Goal: Transaction & Acquisition: Purchase product/service

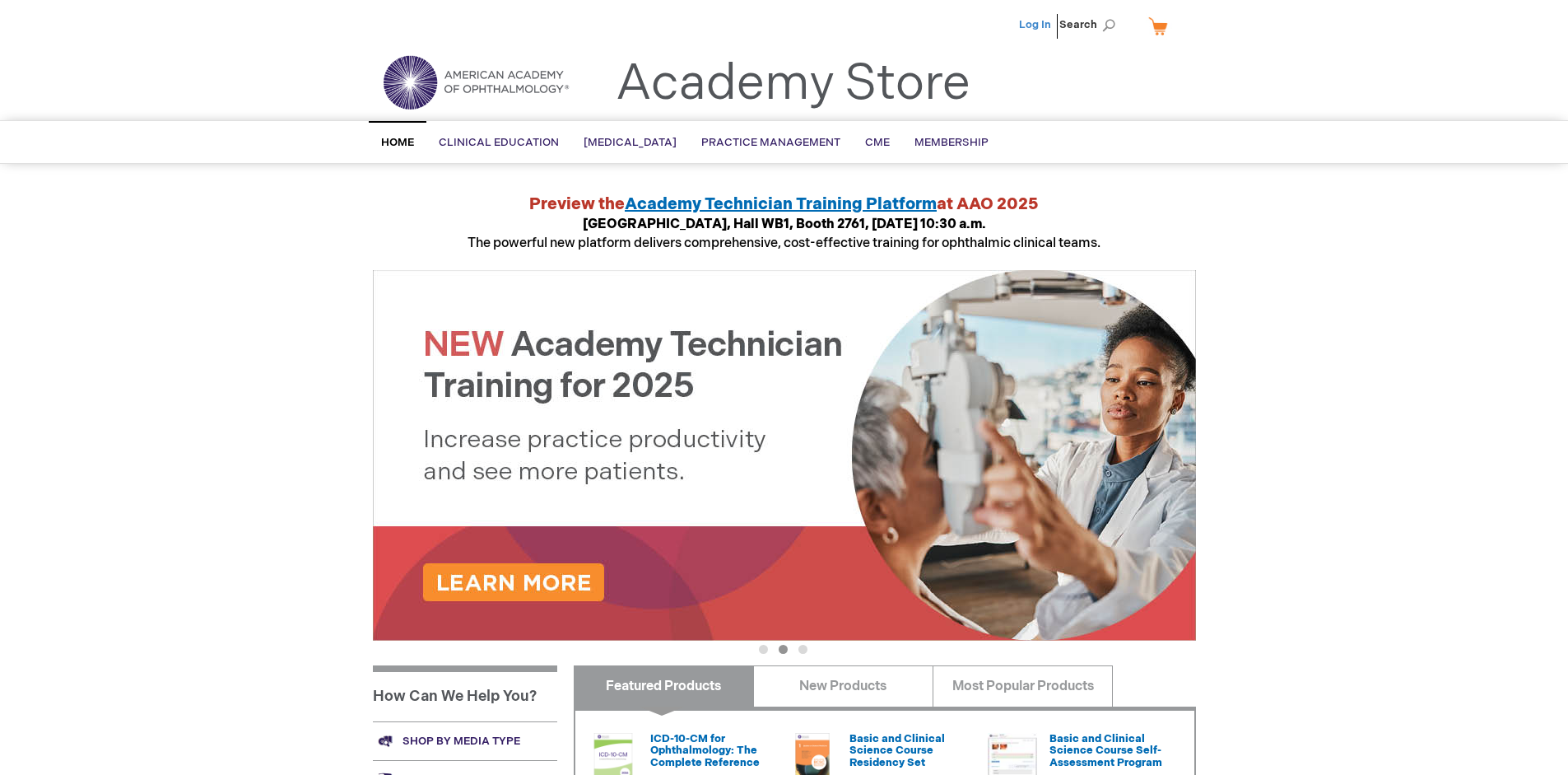
click at [1037, 24] on link "Log In" at bounding box center [1035, 25] width 32 height 13
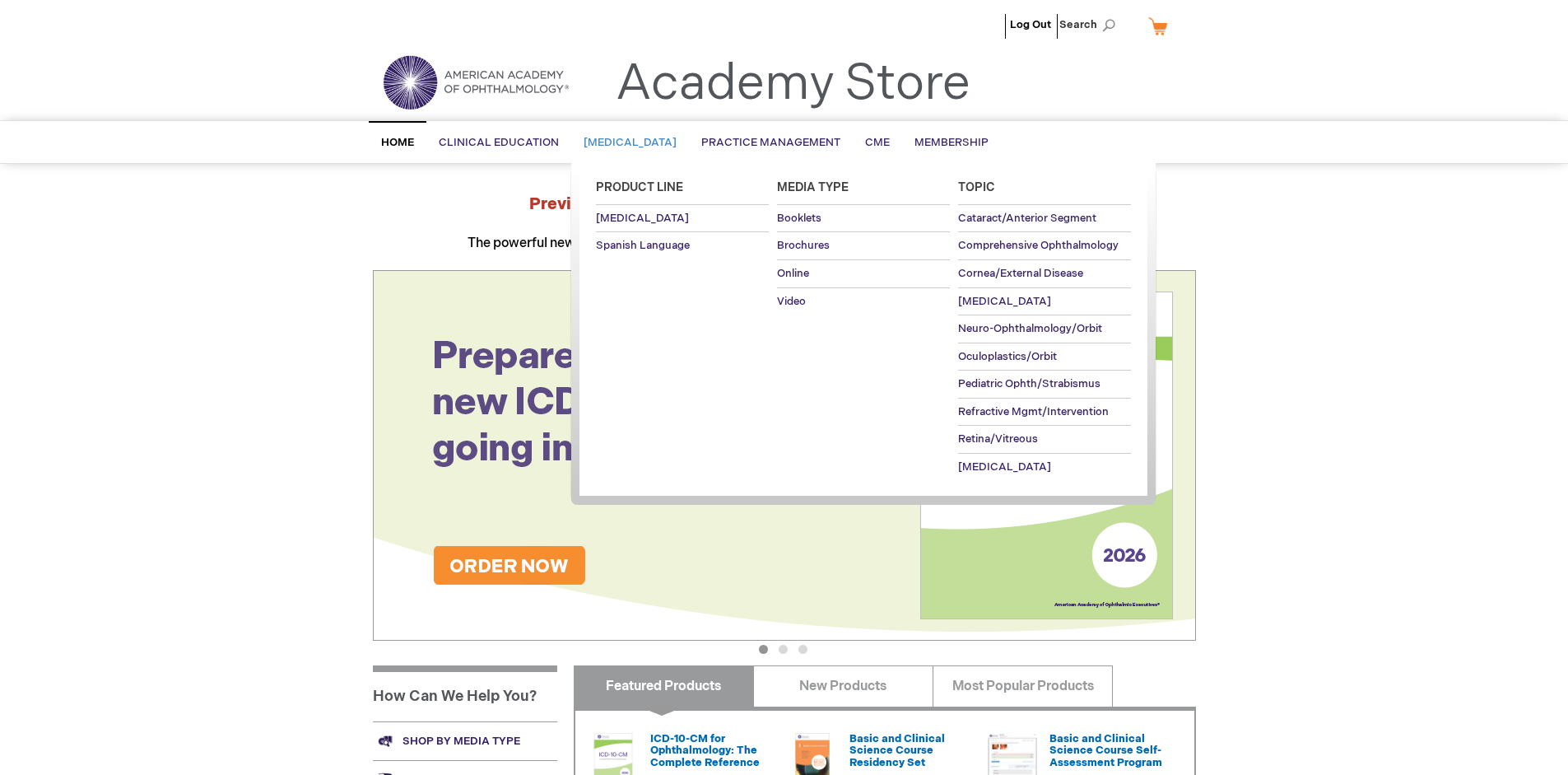
click at [635, 143] on span "[MEDICAL_DATA]" at bounding box center [630, 143] width 93 height 13
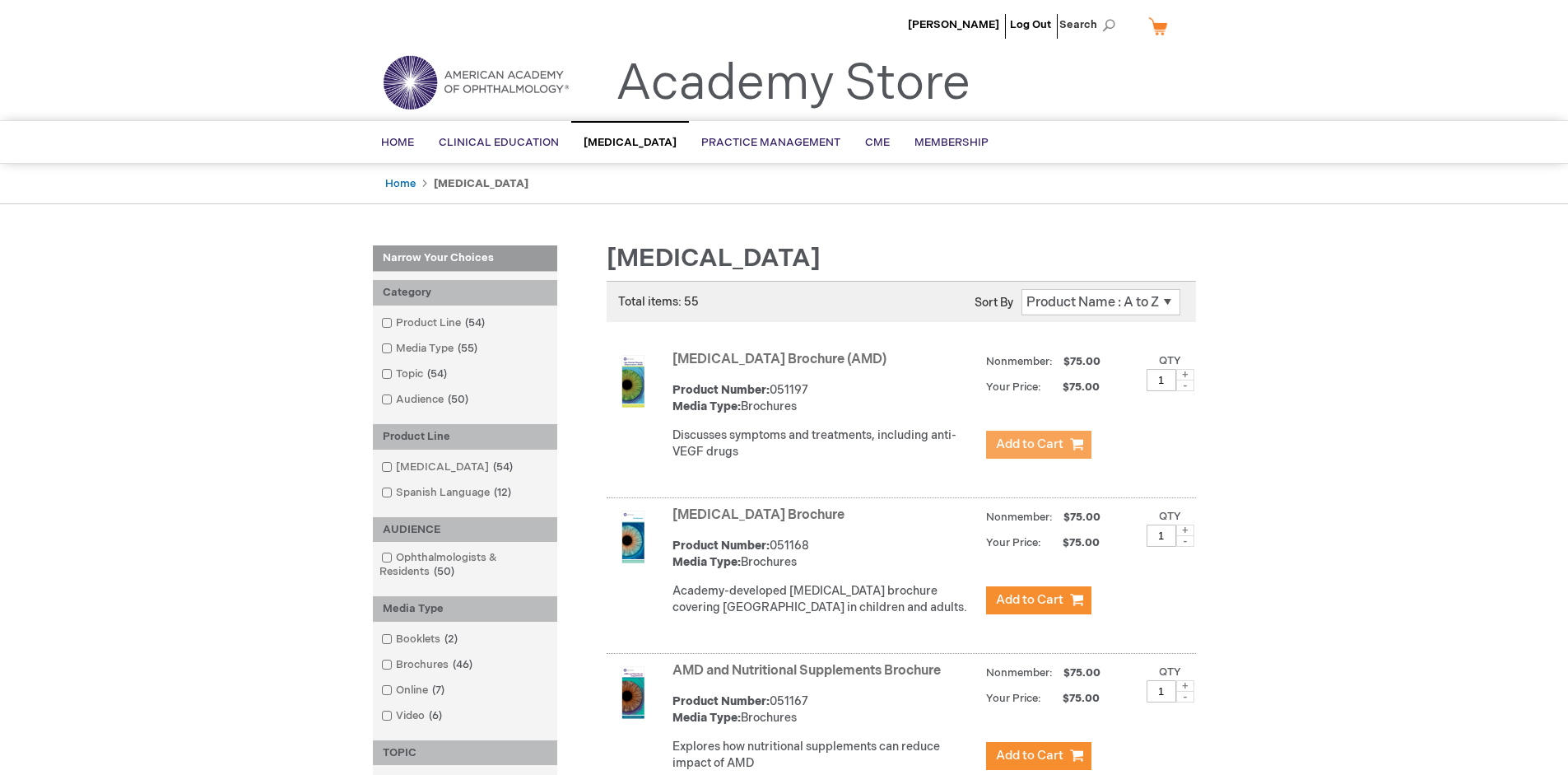
click at [1038, 445] on span "Add to Cart" at bounding box center [1030, 444] width 67 height 16
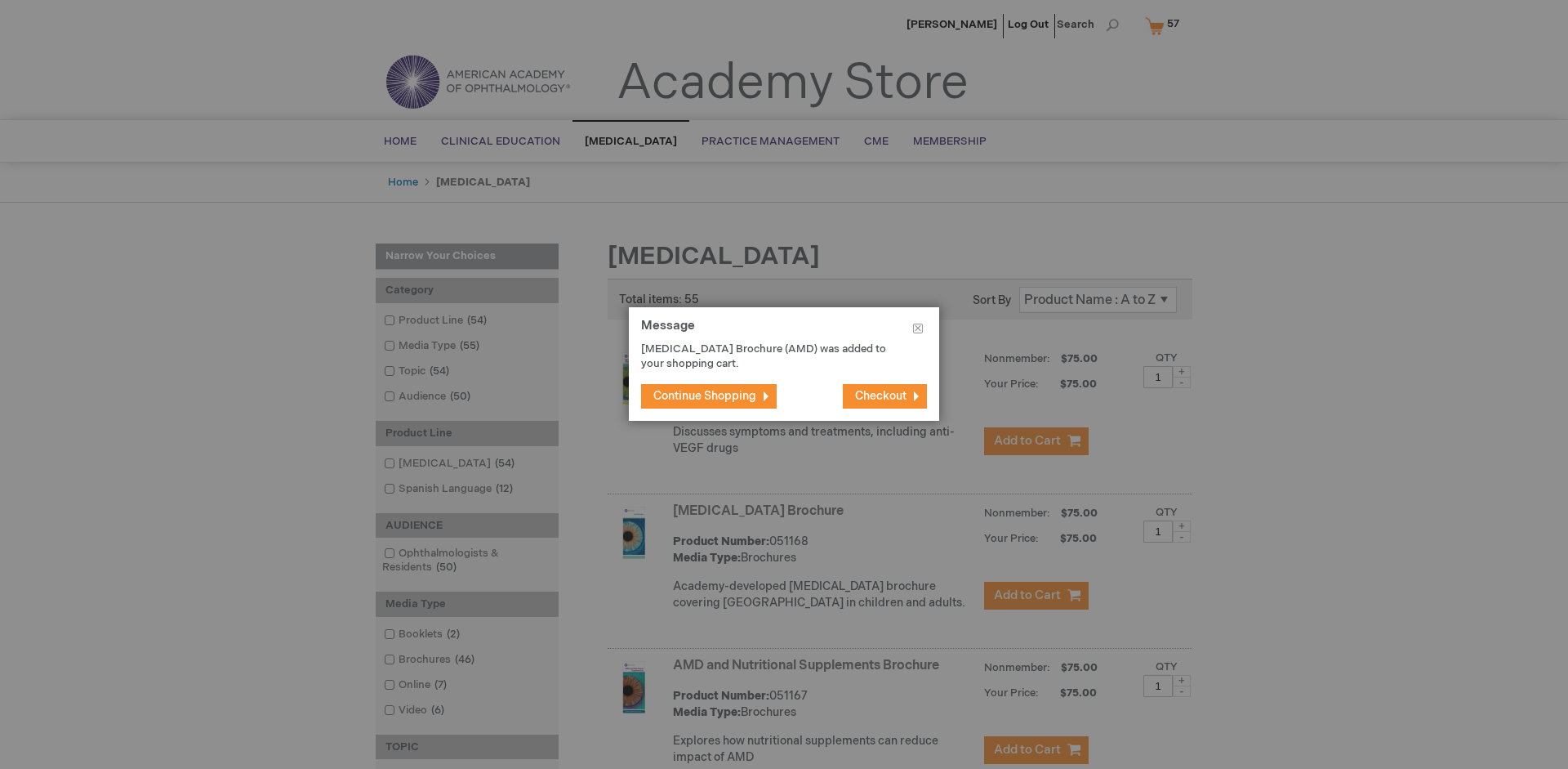
click at [704, 396] on span "Continue Shopping" at bounding box center [705, 396] width 103 height 14
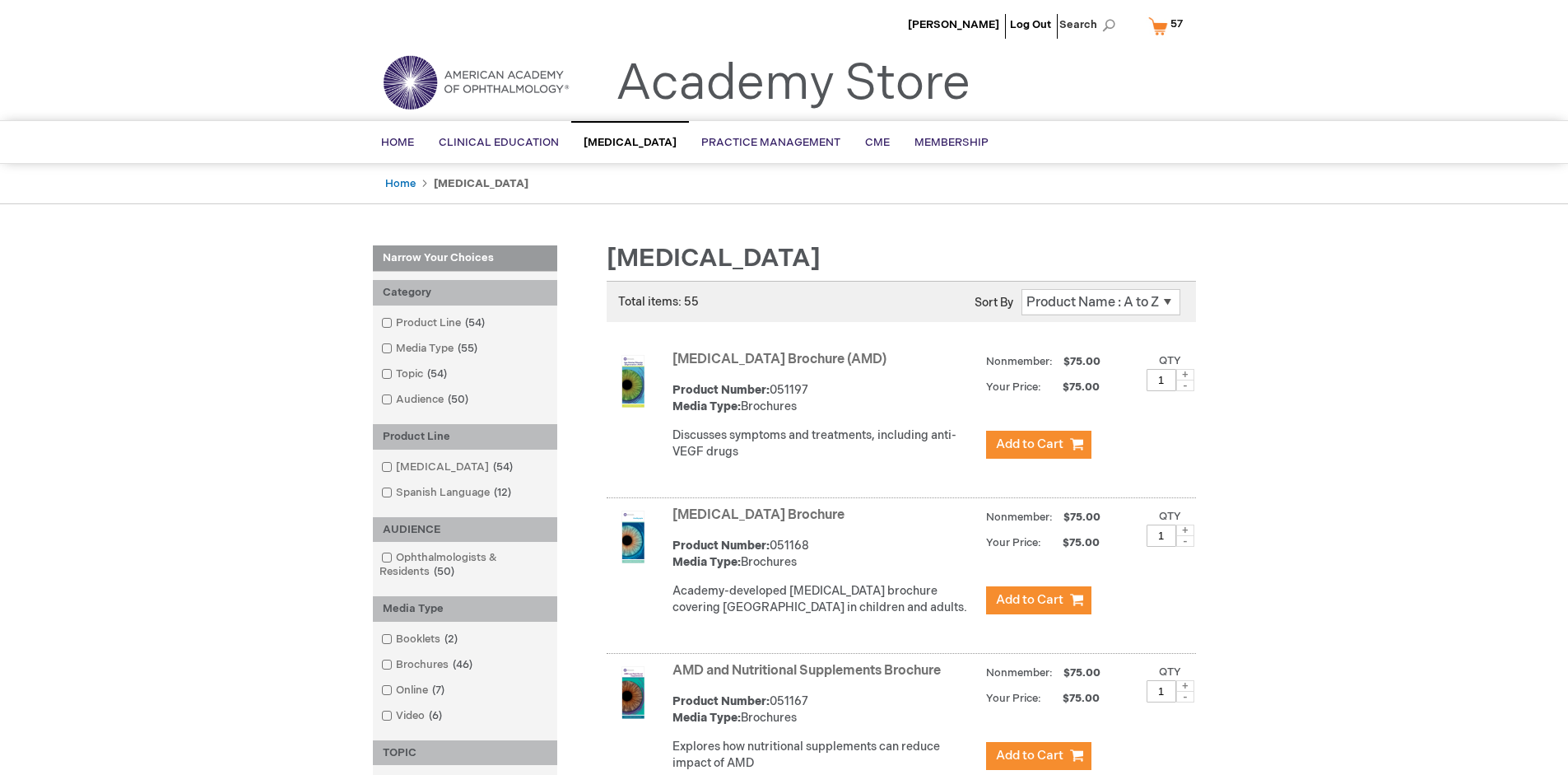
click at [810, 678] on link "AMD and Nutritional Supplements Brochure" at bounding box center [807, 670] width 269 height 16
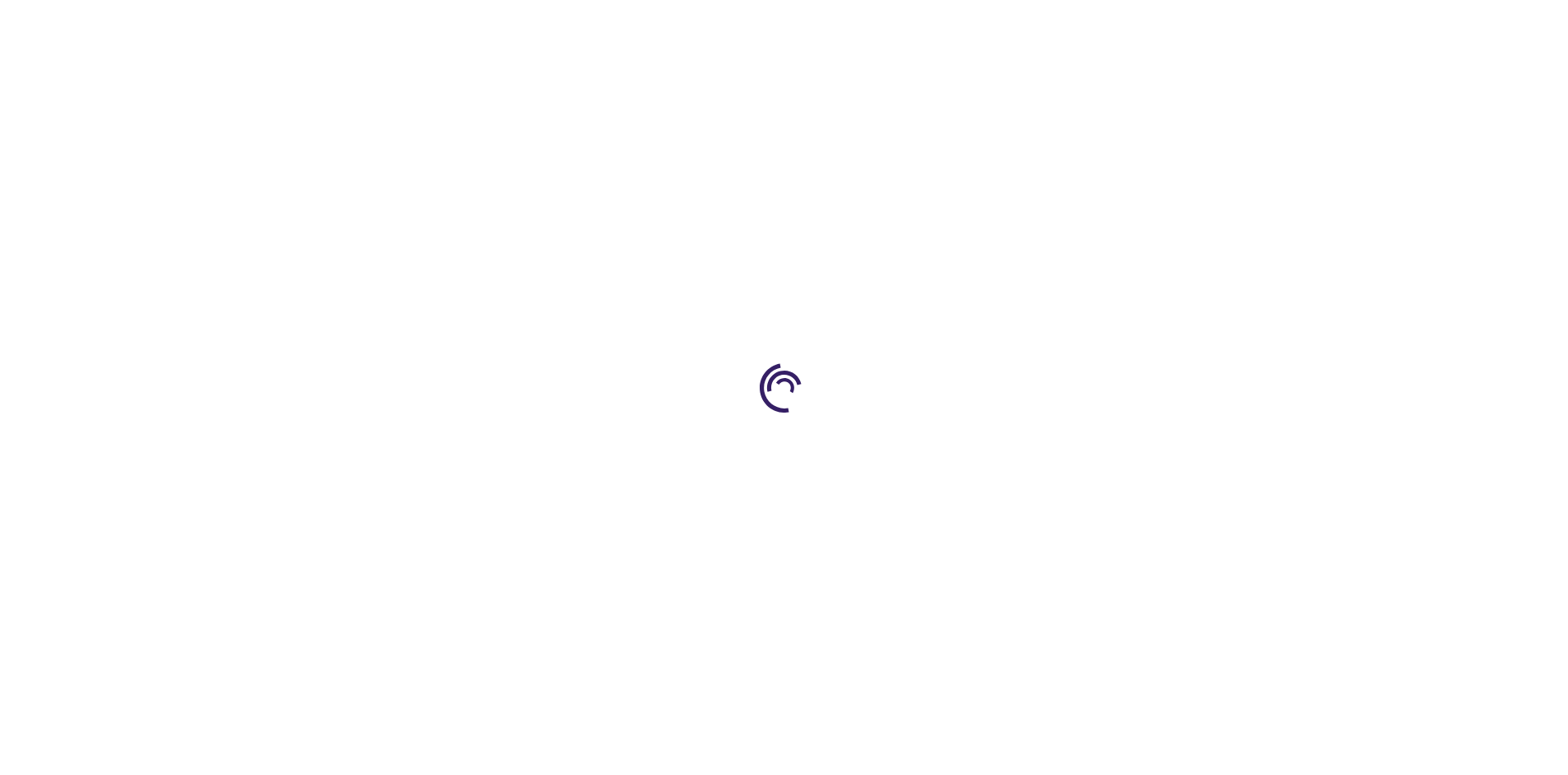
type input "1"
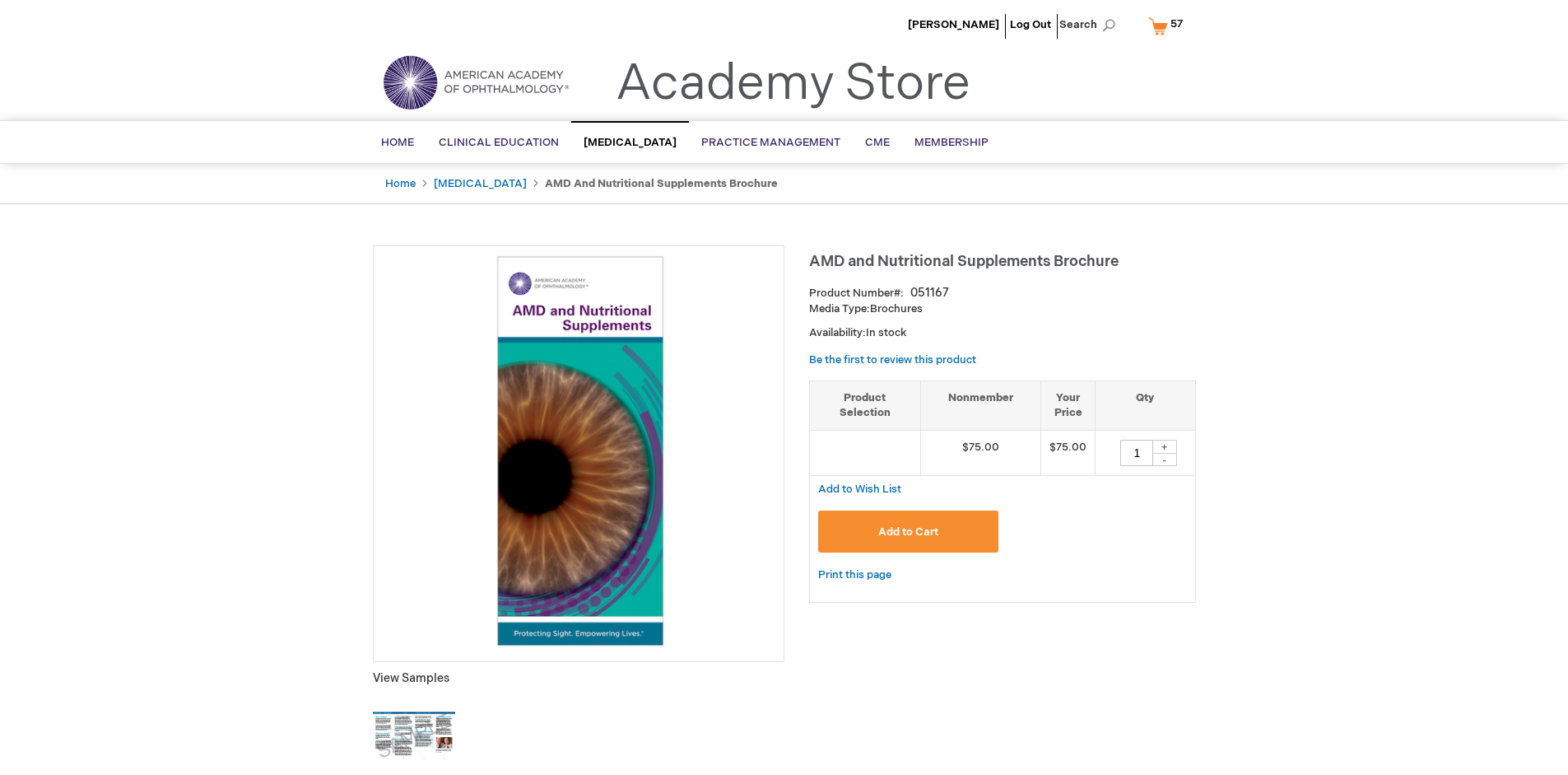
click at [908, 532] on span "Add to Cart" at bounding box center [908, 532] width 60 height 13
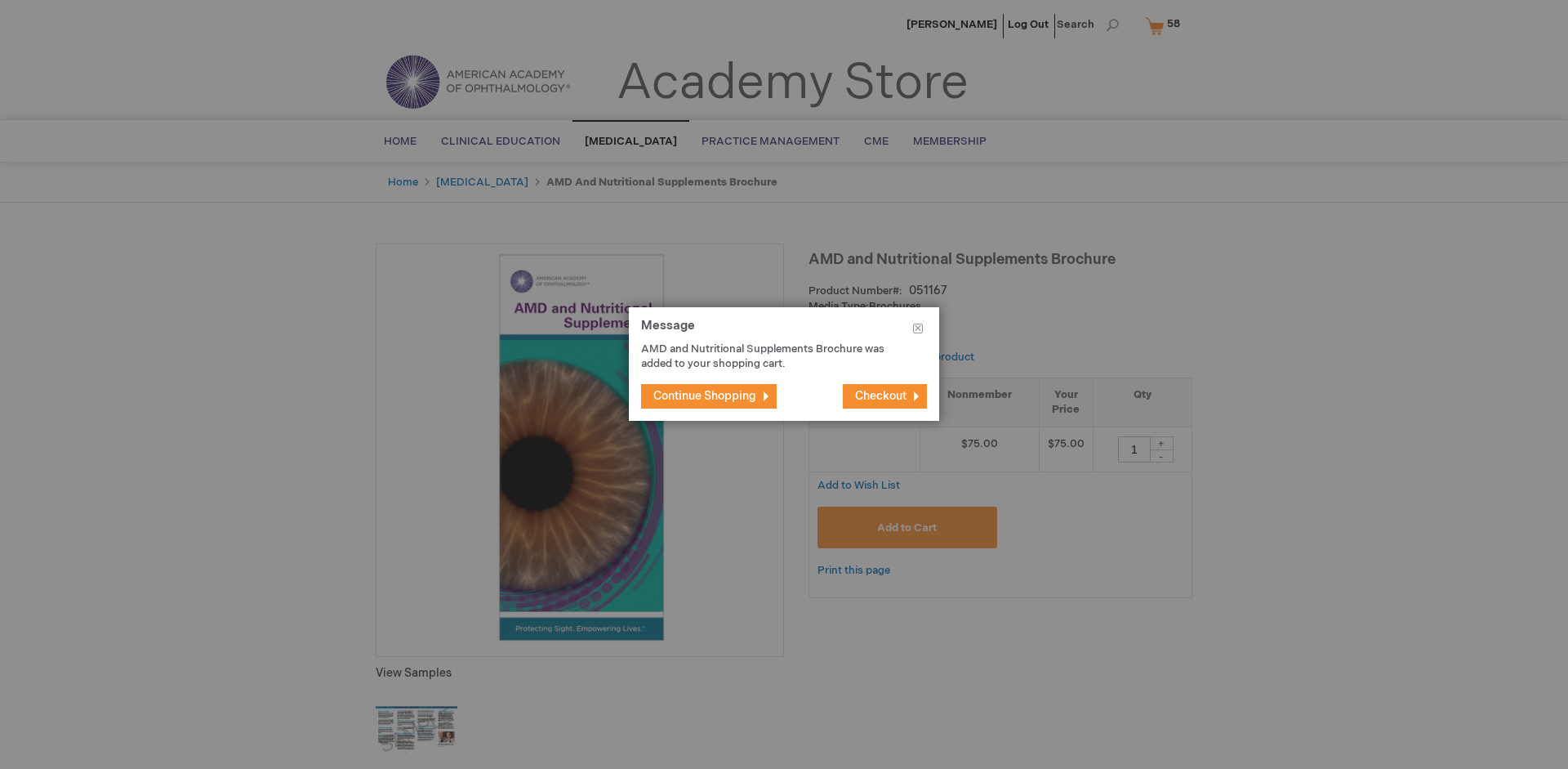
click at [704, 396] on span "Continue Shopping" at bounding box center [705, 396] width 103 height 14
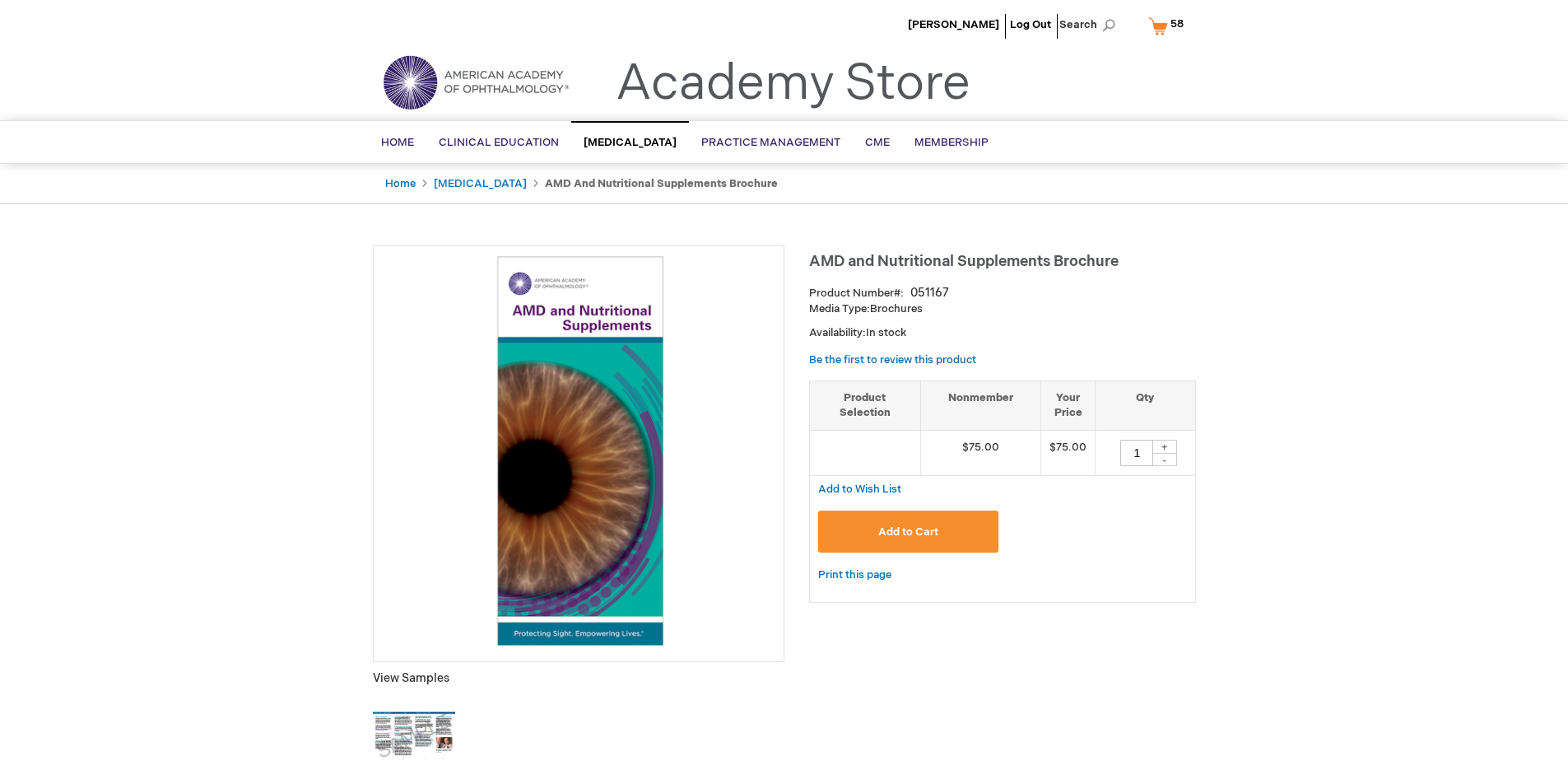
click at [1169, 25] on span "58 58 items" at bounding box center [1178, 24] width 18 height 20
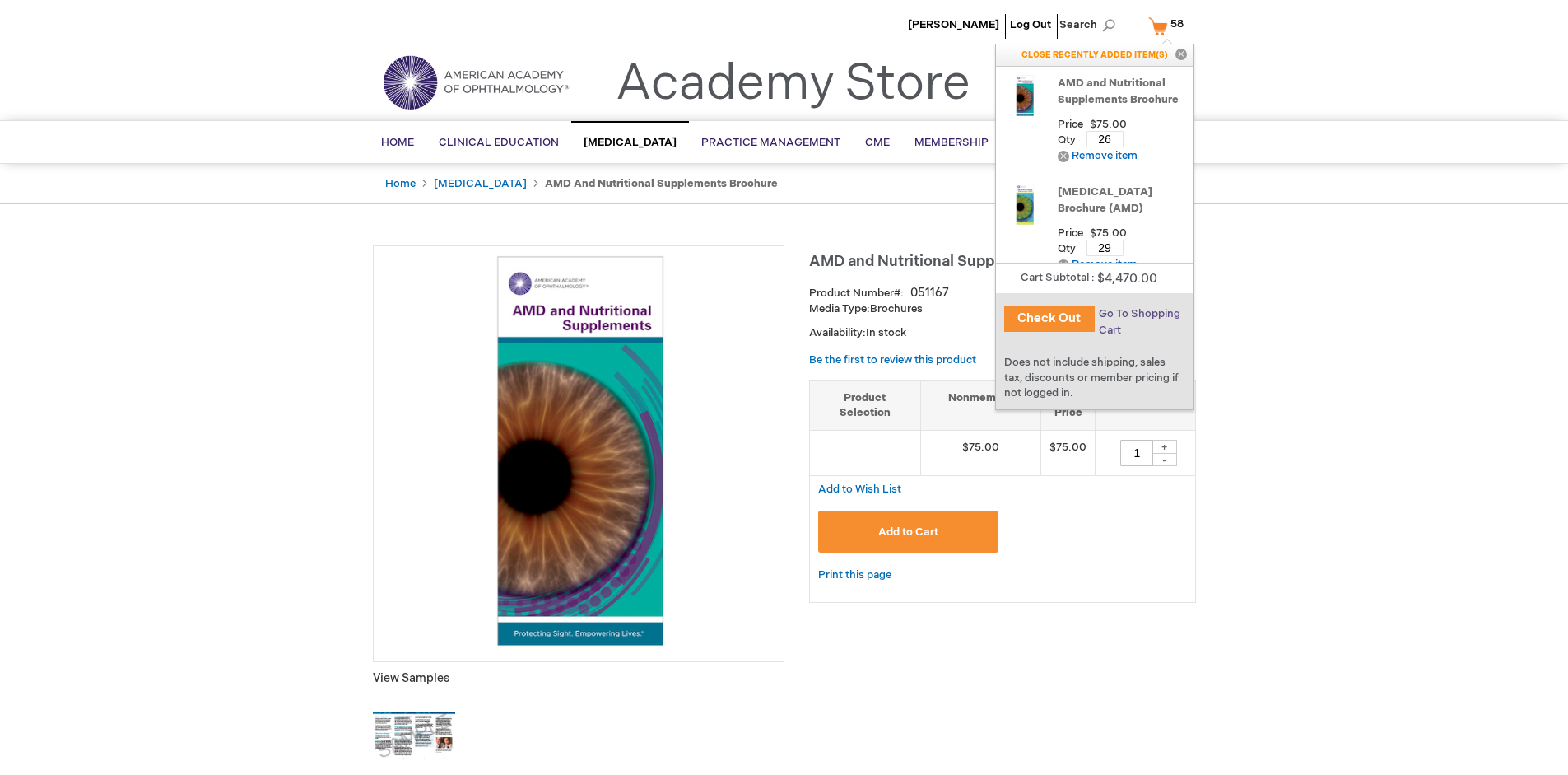
click at [1138, 314] on span "Go To Shopping Cart" at bounding box center [1139, 322] width 81 height 29
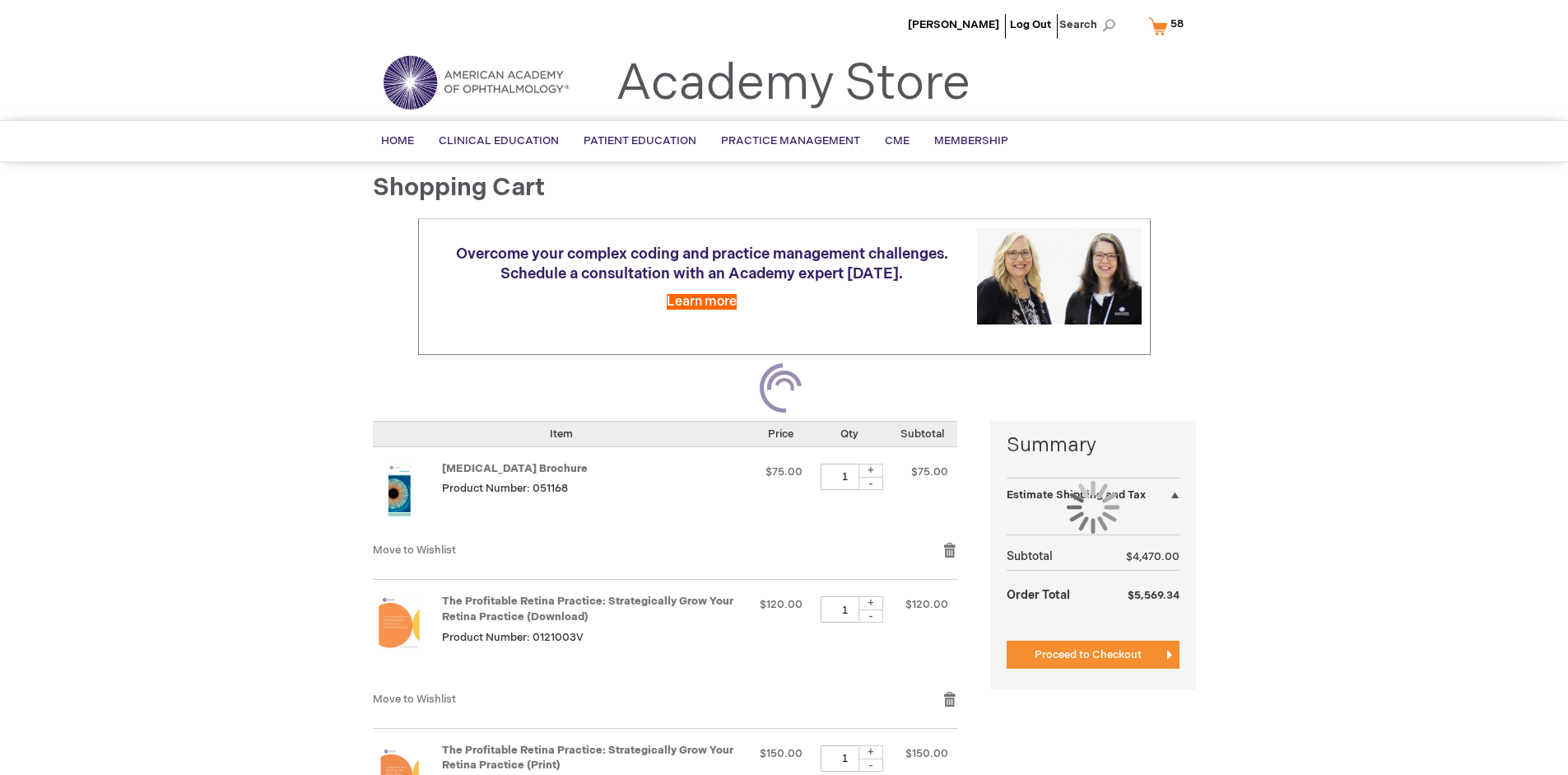
select select "US"
select select "41"
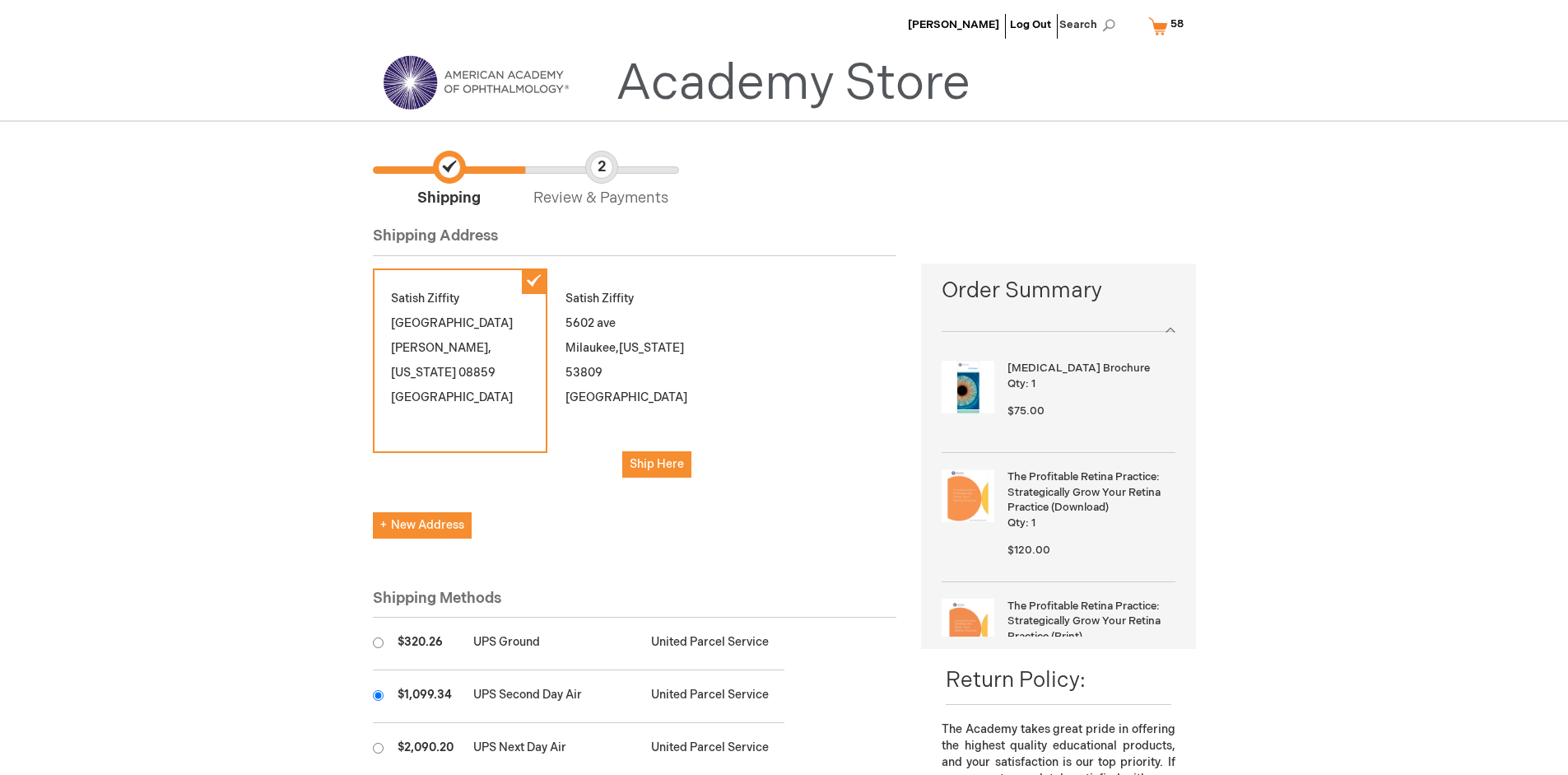
click at [378, 695] on input "radio" at bounding box center [378, 695] width 11 height 11
